Goal: Task Accomplishment & Management: Manage account settings

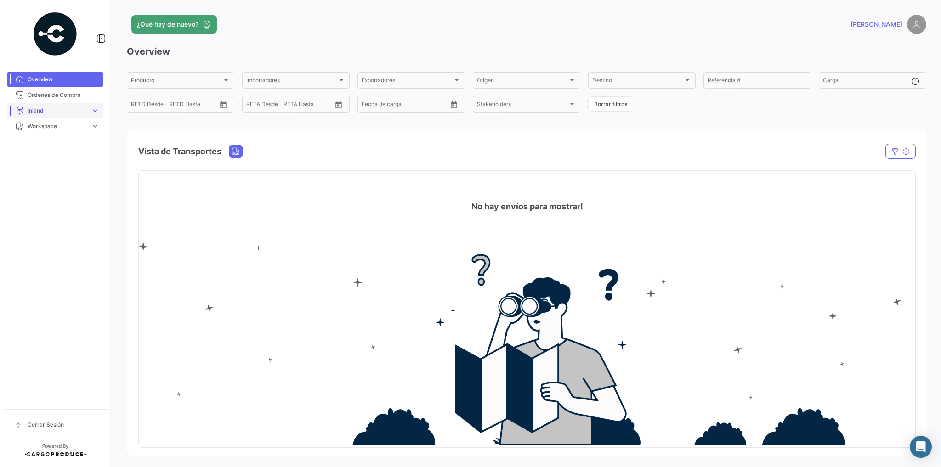
click at [55, 109] on span "Inland" at bounding box center [58, 111] width 60 height 8
click at [52, 131] on span "Cargas Inland" at bounding box center [42, 130] width 36 height 8
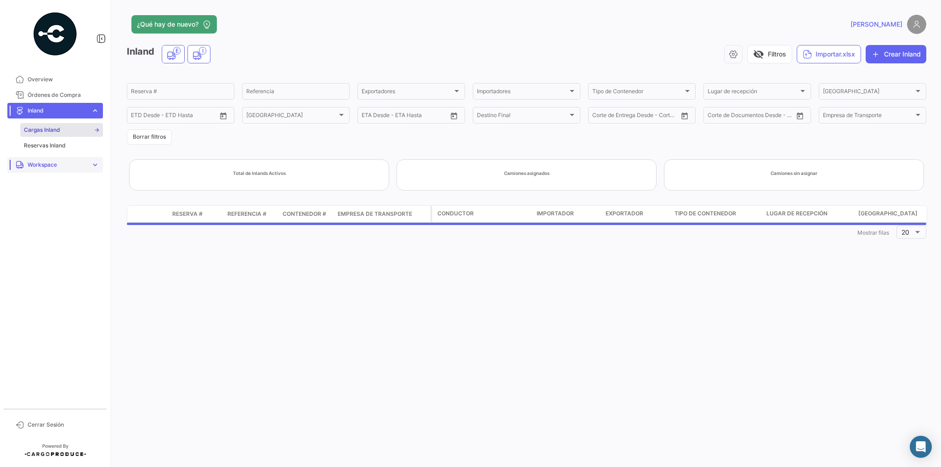
click at [52, 163] on span "Workspace" at bounding box center [58, 165] width 60 height 8
click at [33, 160] on span "Inland" at bounding box center [32, 161] width 16 height 8
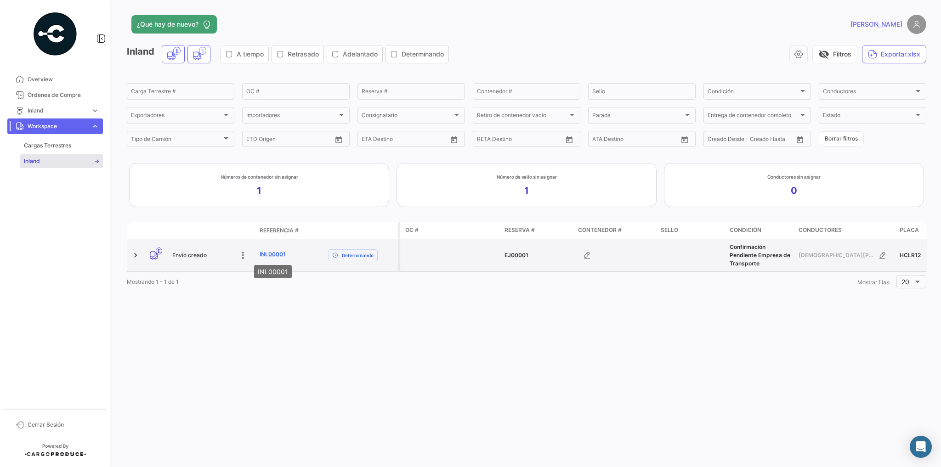
click at [271, 252] on link "INL00001" at bounding box center [273, 254] width 26 height 8
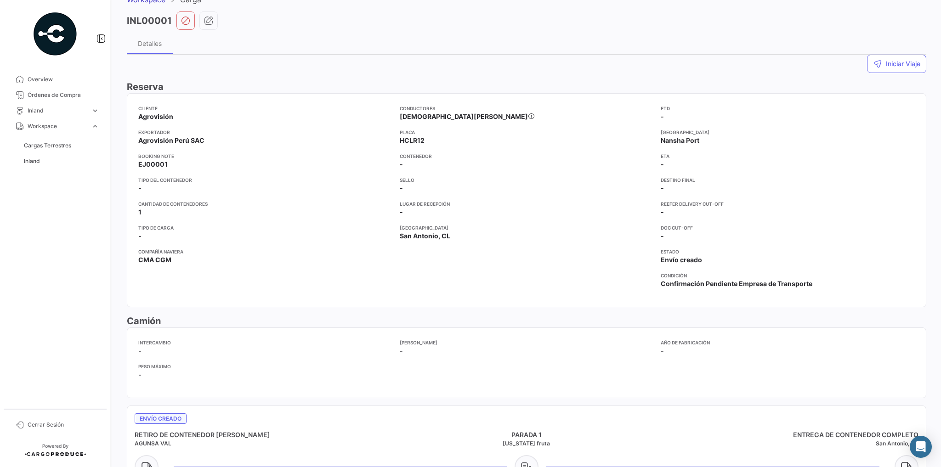
scroll to position [37, 0]
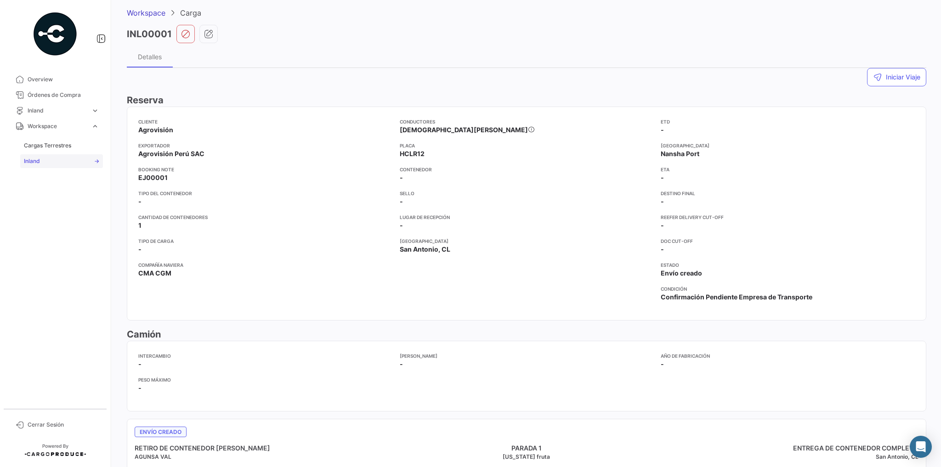
click at [33, 159] on span "Inland" at bounding box center [32, 161] width 16 height 8
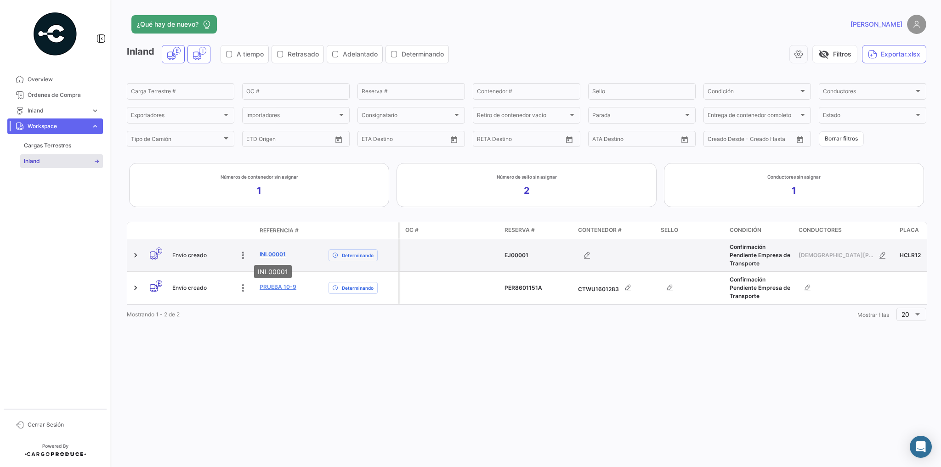
click at [275, 253] on link "INL00001" at bounding box center [273, 254] width 26 height 8
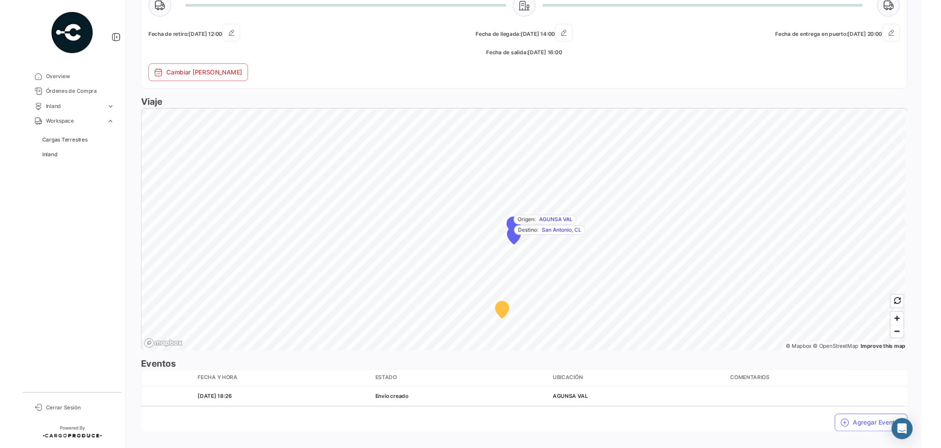
scroll to position [514, 0]
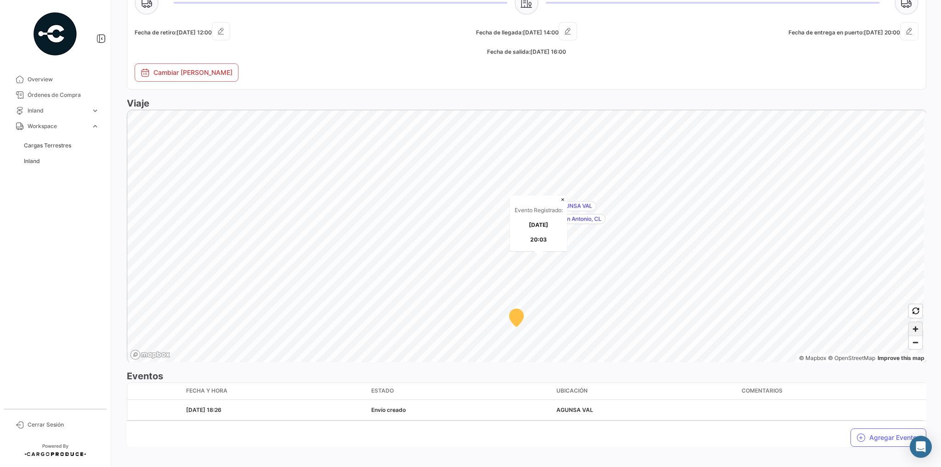
click at [914, 328] on span "Zoom in" at bounding box center [915, 328] width 13 height 13
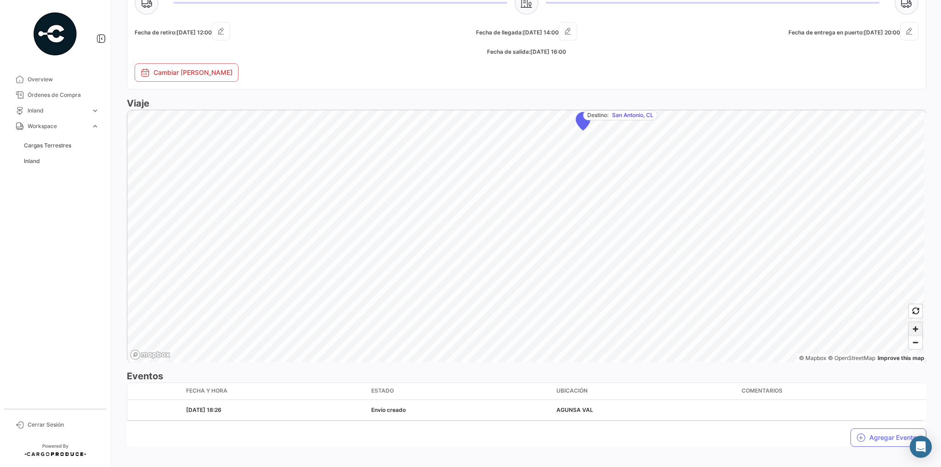
click at [914, 328] on span "Zoom in" at bounding box center [915, 328] width 13 height 13
click at [909, 344] on span "Zoom out" at bounding box center [915, 342] width 13 height 13
click at [909, 343] on span "Zoom out" at bounding box center [915, 342] width 13 height 13
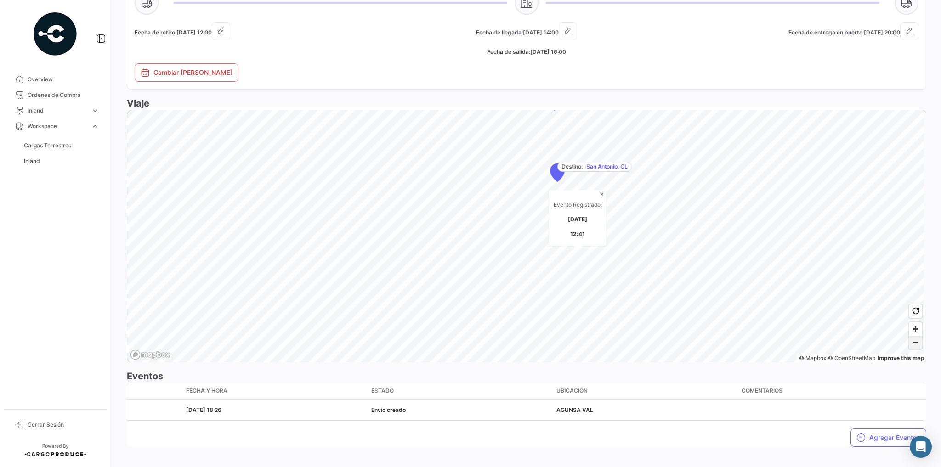
click at [909, 343] on span "Zoom out" at bounding box center [915, 342] width 13 height 13
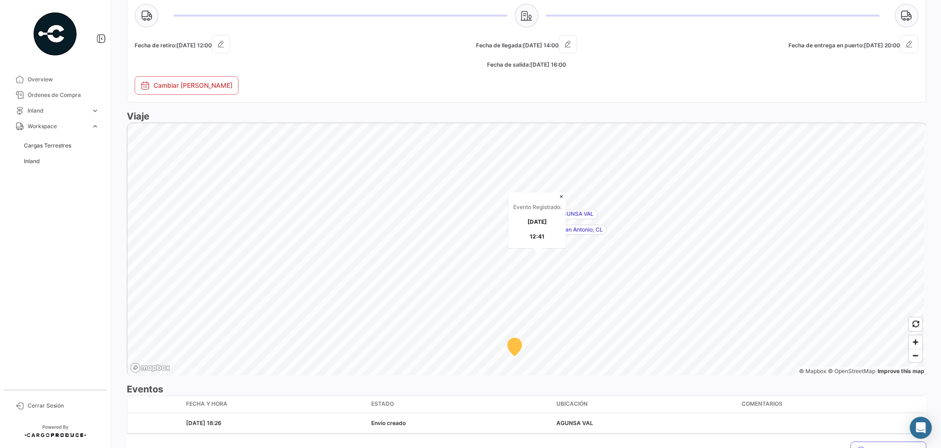
scroll to position [283, 0]
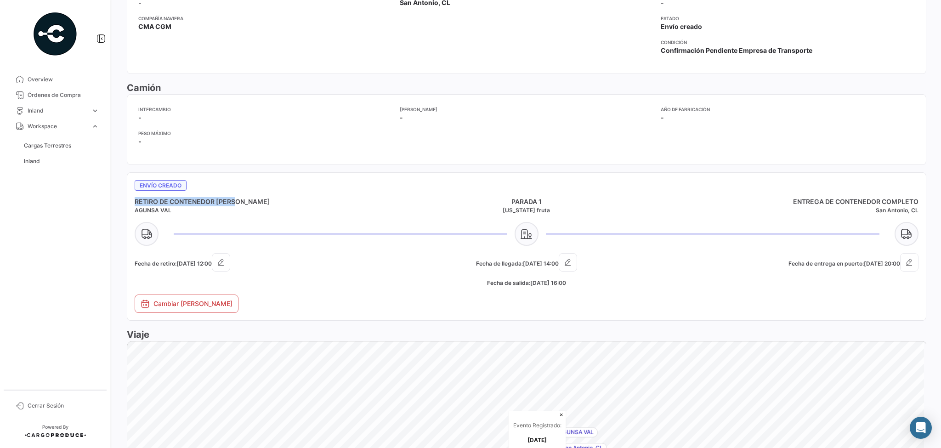
drag, startPoint x: 135, startPoint y: 198, endPoint x: 248, endPoint y: 195, distance: 113.5
click at [248, 195] on mat-card "Envío creado RETIRO DE CONTENEDOR VACÍO AGUNSA VAL PARADA 1 Alaska fruta ENTREG…" at bounding box center [526, 246] width 799 height 148
drag, startPoint x: 508, startPoint y: 200, endPoint x: 536, endPoint y: 202, distance: 29.0
click at [536, 202] on h4 "PARADA 1" at bounding box center [526, 201] width 261 height 9
drag, startPoint x: 790, startPoint y: 201, endPoint x: 908, endPoint y: 208, distance: 118.2
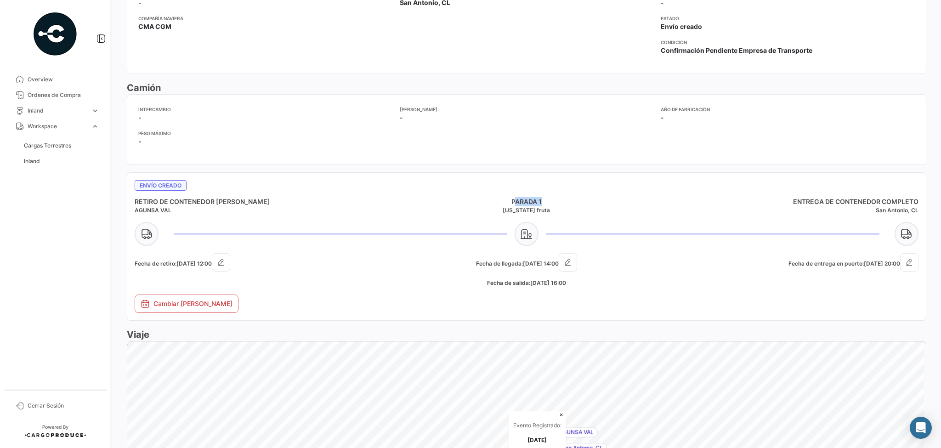
click at [920, 208] on mat-card "Envío creado RETIRO DE CONTENEDOR VACÍO AGUNSA VAL PARADA 1 Alaska fruta ENTREG…" at bounding box center [526, 246] width 799 height 148
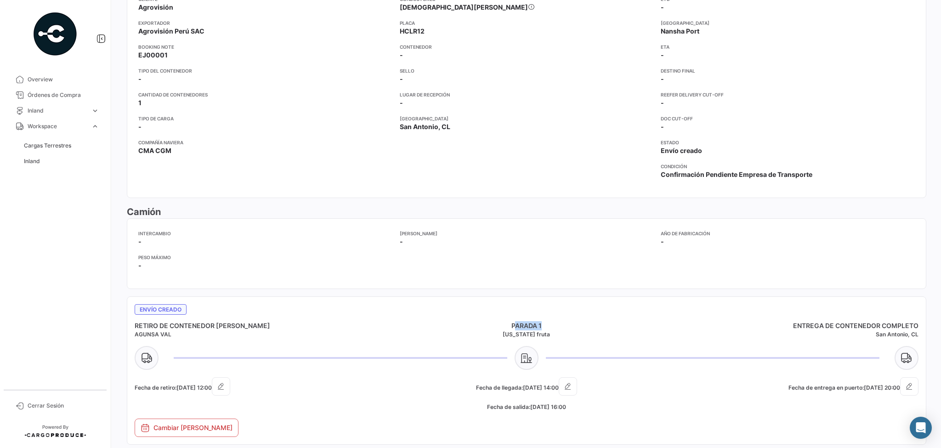
scroll to position [136, 0]
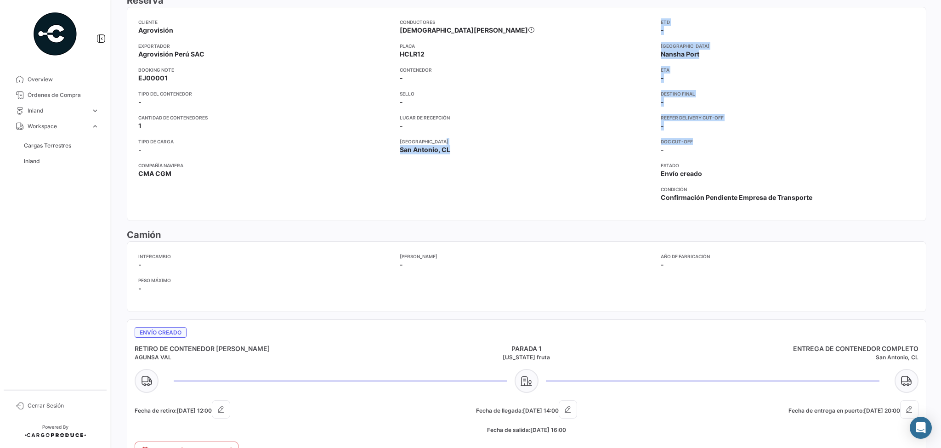
drag, startPoint x: 654, startPoint y: 140, endPoint x: 724, endPoint y: 137, distance: 70.3
click at [724, 137] on div "Cliente Agrovisión Exportador Agrovisión Perú SAC Booking Note EJ00001 Tipo del…" at bounding box center [526, 113] width 776 height 191
click at [759, 70] on app-card-info-title "ETA" at bounding box center [787, 69] width 254 height 7
click at [592, 72] on app-card-info-title "Contenedor" at bounding box center [527, 69] width 254 height 7
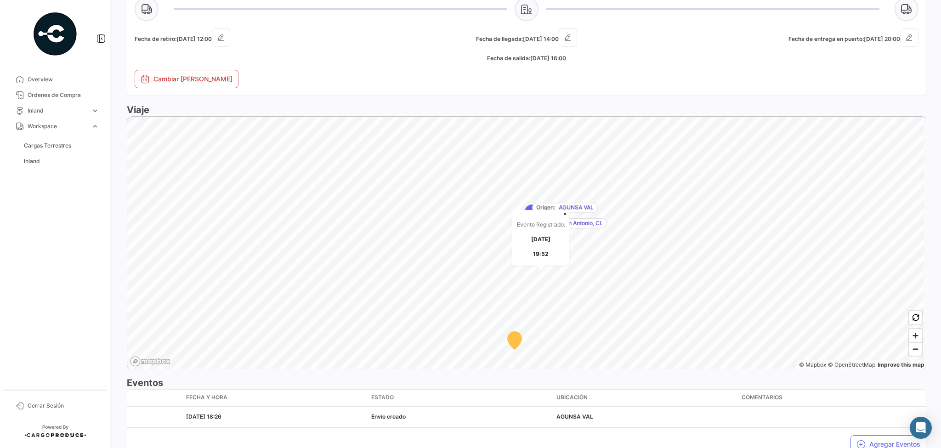
scroll to position [514, 0]
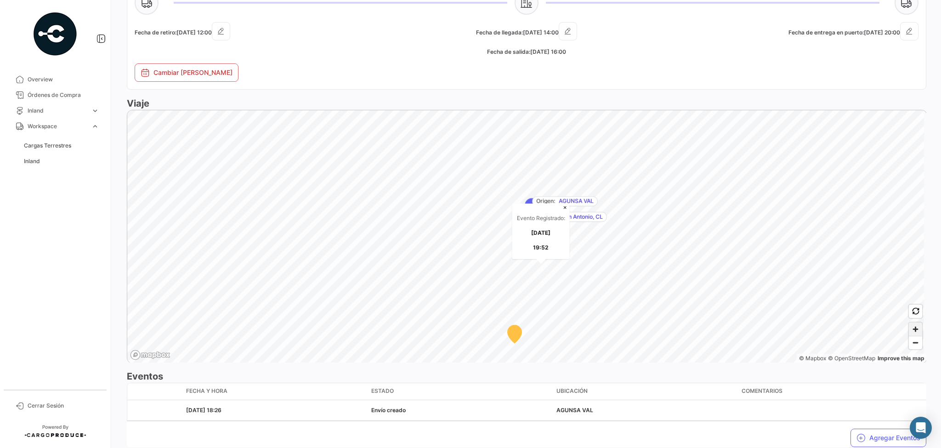
click at [912, 324] on span "Zoom in" at bounding box center [915, 328] width 13 height 13
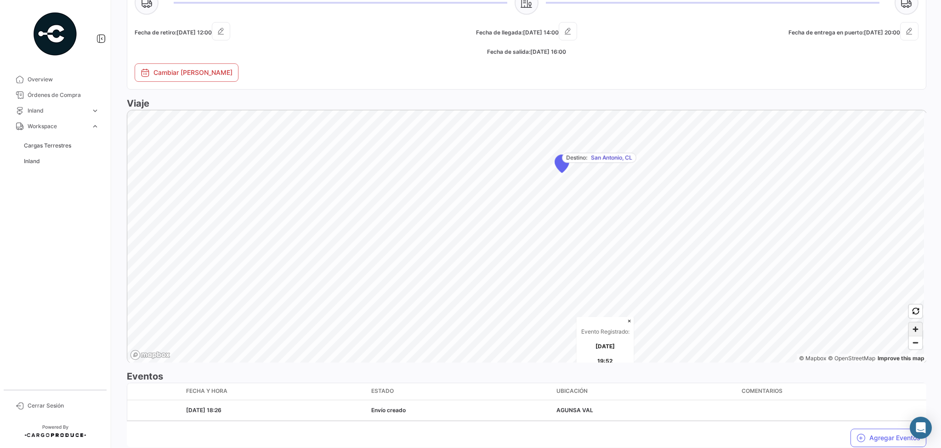
click at [912, 324] on span "Zoom in" at bounding box center [915, 328] width 13 height 13
click at [911, 323] on span "Zoom in" at bounding box center [915, 328] width 13 height 13
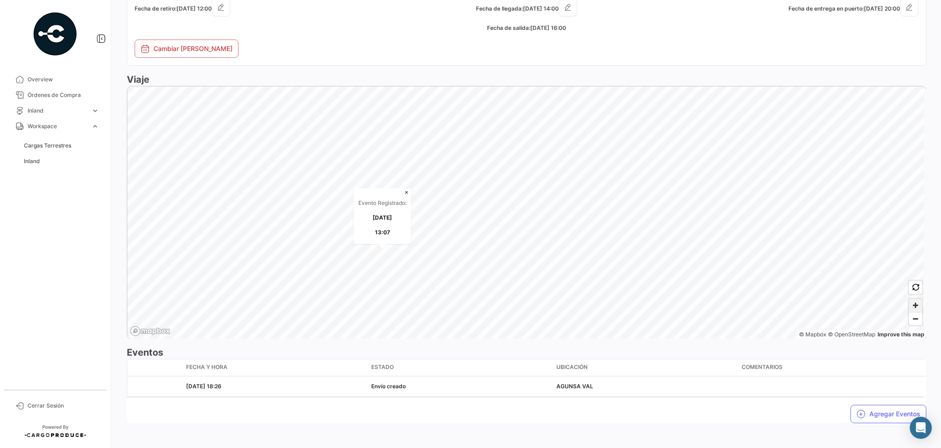
scroll to position [541, 0]
click at [915, 319] on span "Zoom out" at bounding box center [915, 316] width 13 height 13
click at [911, 315] on span "Zoom out" at bounding box center [915, 316] width 13 height 13
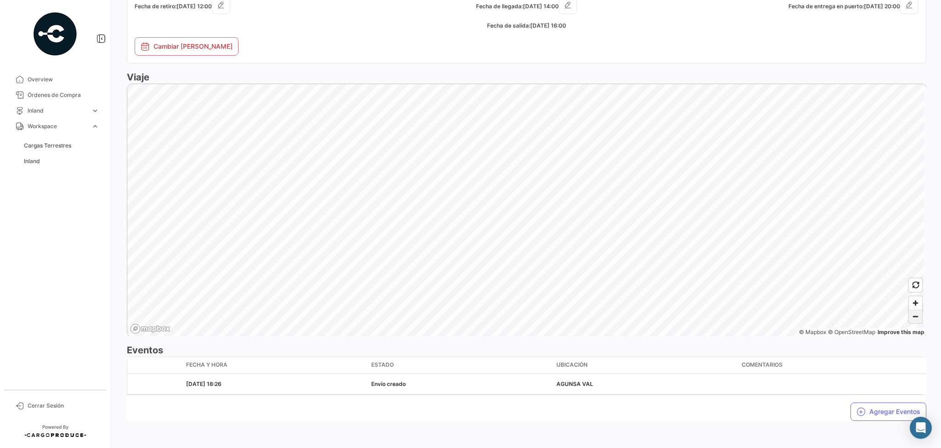
click at [911, 315] on span "Zoom out" at bounding box center [915, 316] width 13 height 13
click at [878, 410] on button "Agregar Eventos" at bounding box center [888, 411] width 76 height 18
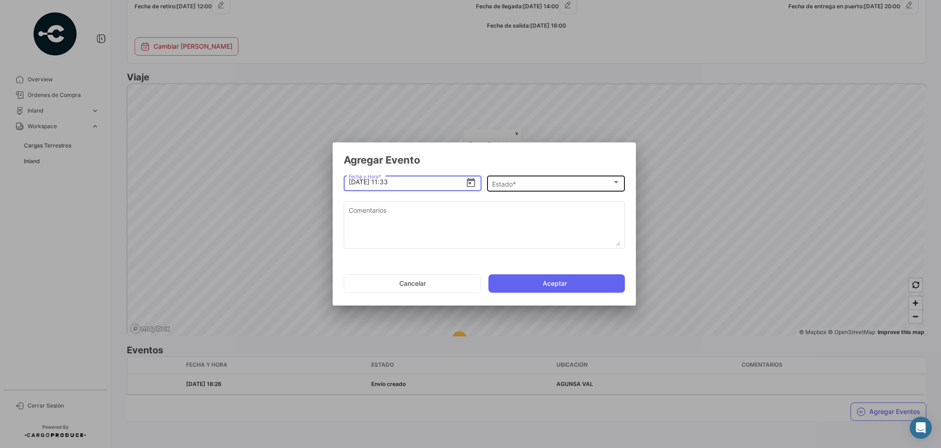
click at [568, 185] on div "Estado *" at bounding box center [552, 184] width 120 height 8
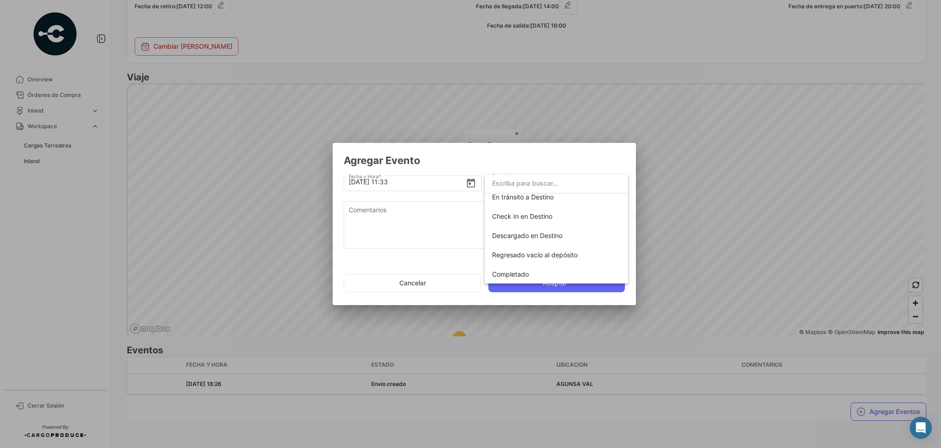
scroll to position [161, 0]
click at [522, 274] on span "Completado" at bounding box center [510, 274] width 37 height 8
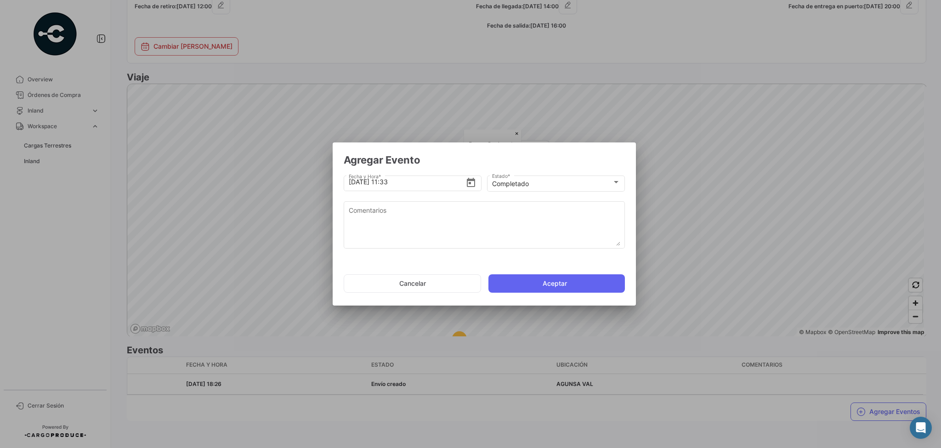
click at [775, 171] on div at bounding box center [470, 224] width 941 height 448
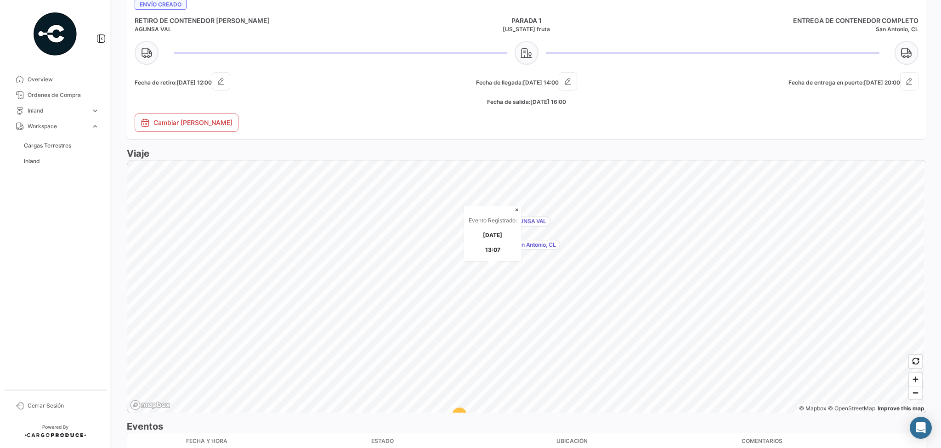
scroll to position [467, 0]
click at [913, 387] on span "Zoom out" at bounding box center [915, 390] width 13 height 13
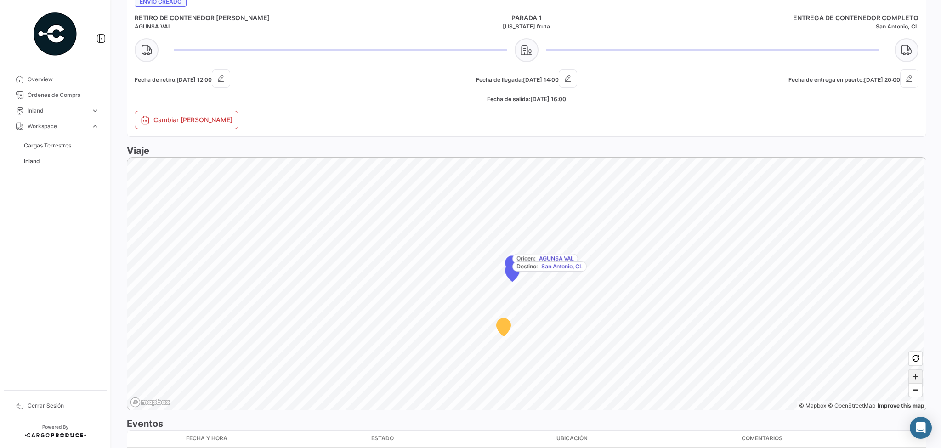
click at [914, 374] on span "Zoom in" at bounding box center [915, 376] width 13 height 13
click at [914, 376] on span "Zoom in" at bounding box center [915, 376] width 13 height 13
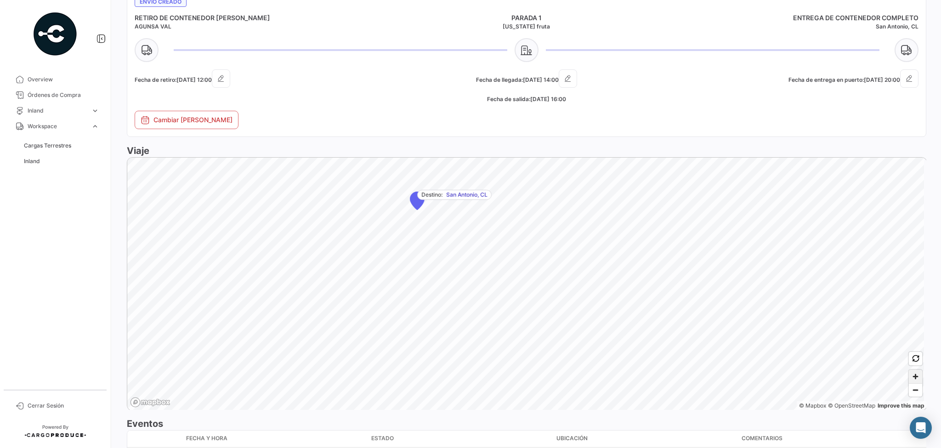
click at [911, 377] on span "Zoom in" at bounding box center [915, 376] width 13 height 13
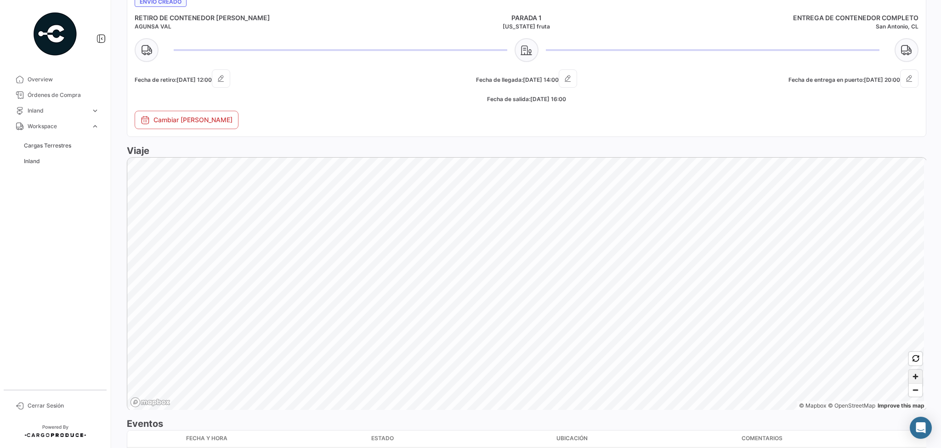
click at [911, 377] on span "Zoom in" at bounding box center [915, 376] width 13 height 13
click at [910, 387] on span "Zoom out" at bounding box center [915, 390] width 13 height 13
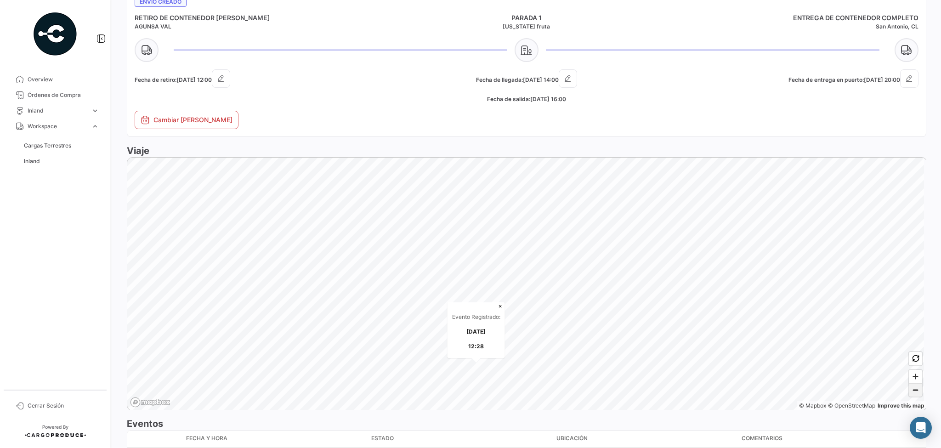
click at [910, 387] on span "Zoom out" at bounding box center [915, 390] width 13 height 13
click at [914, 390] on span "Zoom out" at bounding box center [915, 390] width 13 height 13
click at [911, 388] on span "Zoom out" at bounding box center [915, 390] width 13 height 13
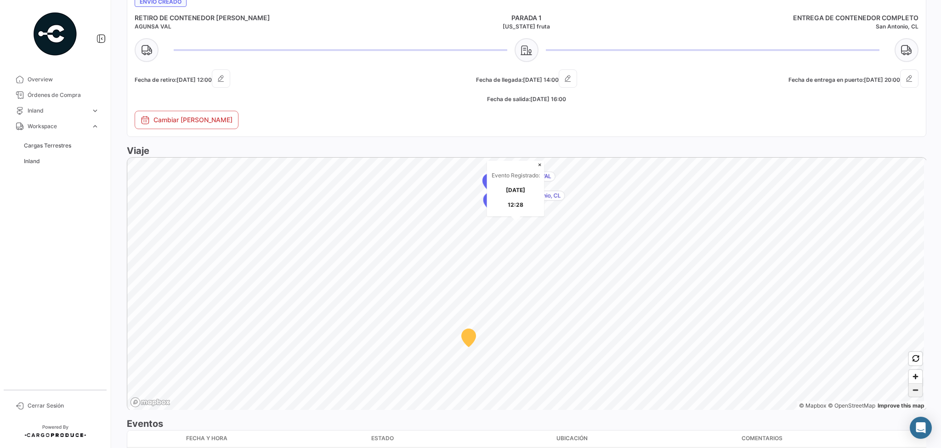
click at [911, 388] on span "Zoom out" at bounding box center [915, 390] width 13 height 13
click at [911, 375] on span "Zoom in" at bounding box center [915, 376] width 13 height 13
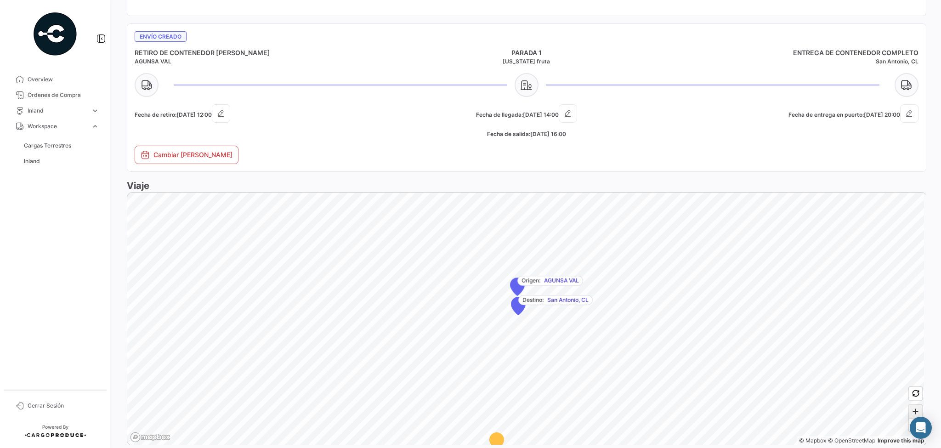
scroll to position [430, 0]
click at [909, 426] on span "Zoom out" at bounding box center [915, 426] width 13 height 13
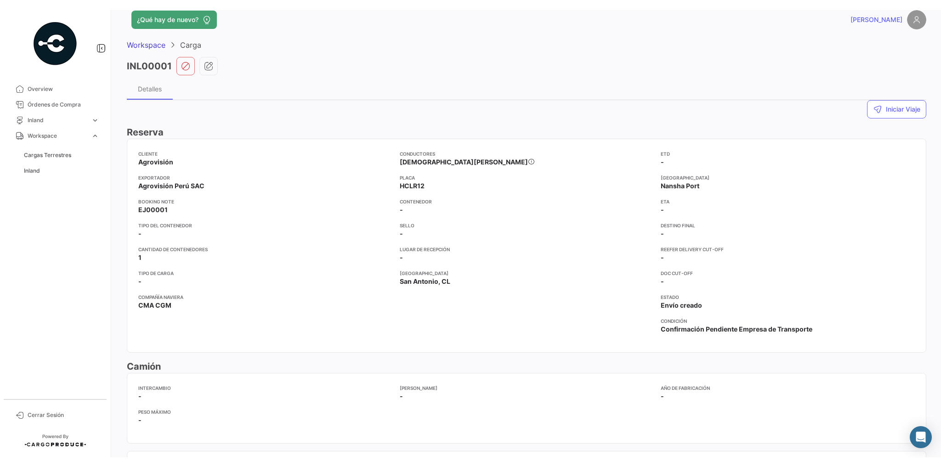
scroll to position [0, 0]
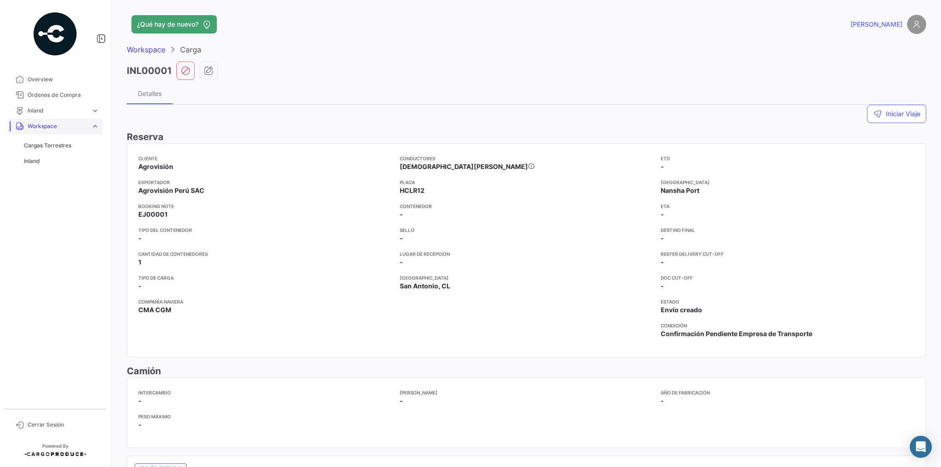
click at [44, 126] on span "Workspace" at bounding box center [58, 126] width 60 height 8
click at [32, 163] on span "Inland" at bounding box center [32, 161] width 16 height 8
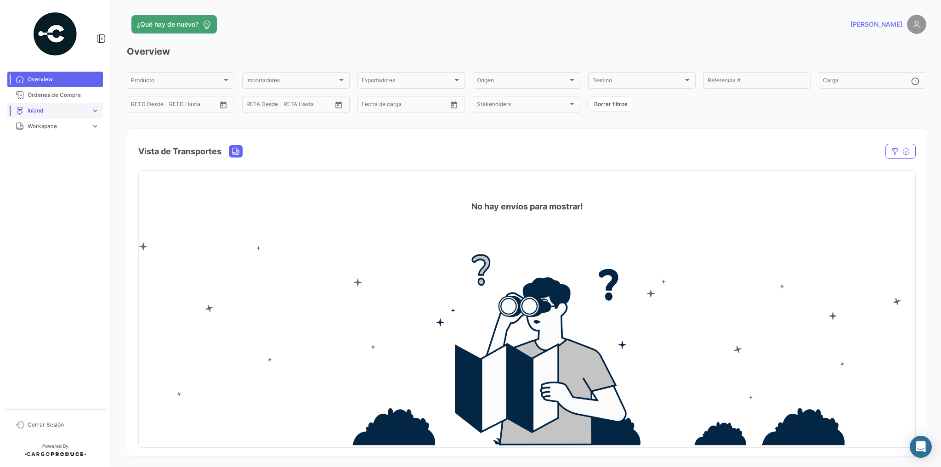
click at [49, 112] on span "Inland" at bounding box center [58, 111] width 60 height 8
click at [47, 164] on span "Workspace" at bounding box center [58, 165] width 60 height 8
click at [29, 161] on span "Inland" at bounding box center [32, 161] width 16 height 8
